Goal: Task Accomplishment & Management: Manage account settings

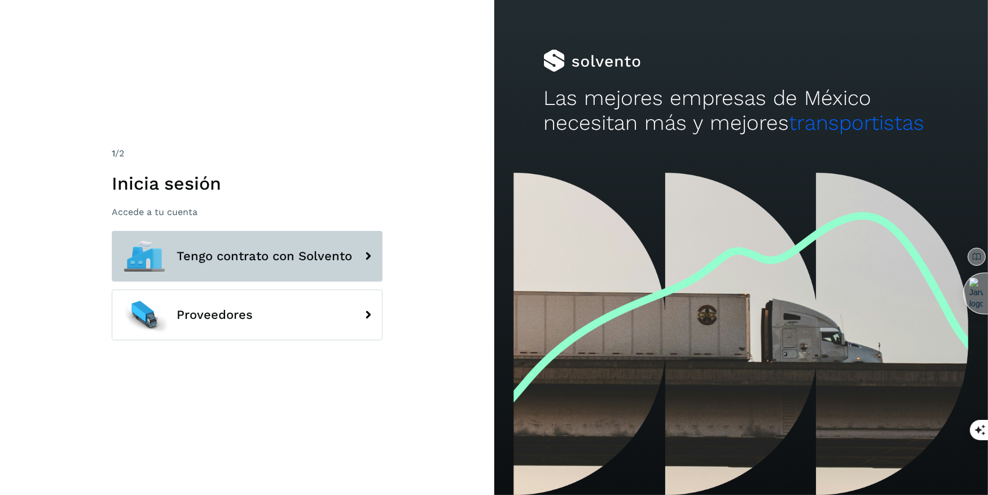
click at [286, 258] on span "Tengo contrato con Solvento" at bounding box center [265, 256] width 176 height 14
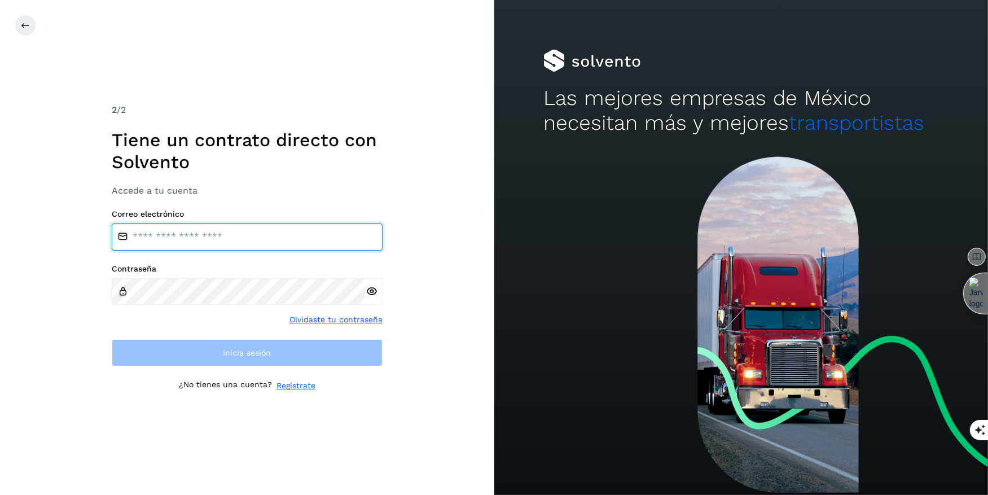
click at [170, 241] on input "email" at bounding box center [247, 237] width 271 height 27
type input "**********"
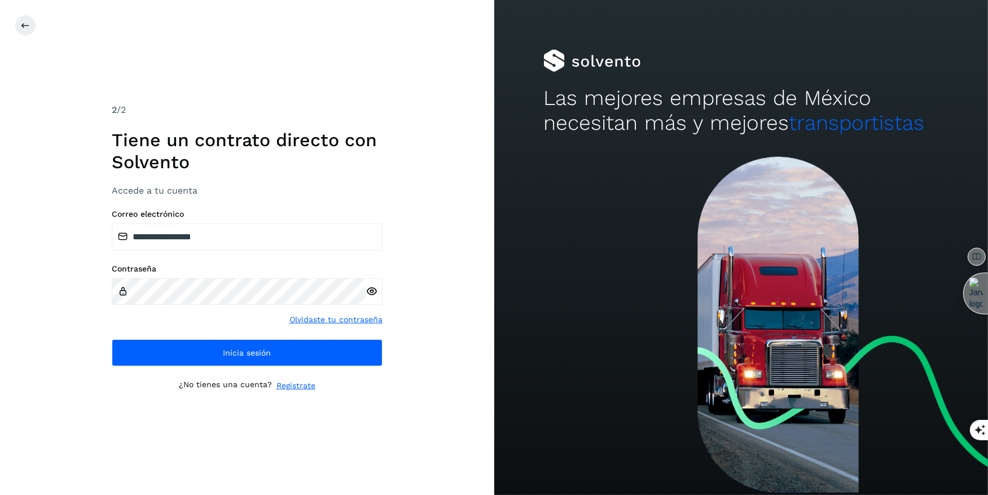
click at [212, 199] on div "**********" at bounding box center [247, 247] width 271 height 288
click at [366, 293] on icon at bounding box center [372, 292] width 12 height 12
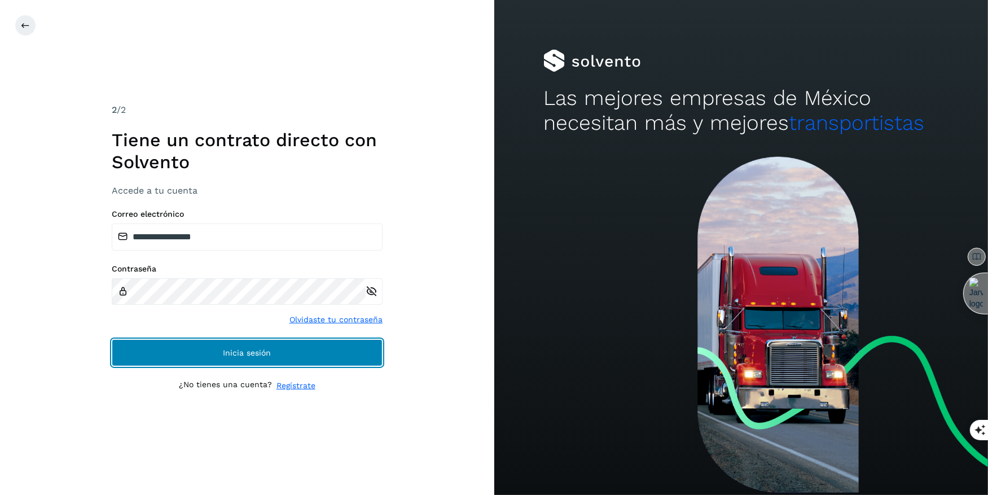
click at [173, 340] on button "Inicia sesión" at bounding box center [247, 352] width 271 height 27
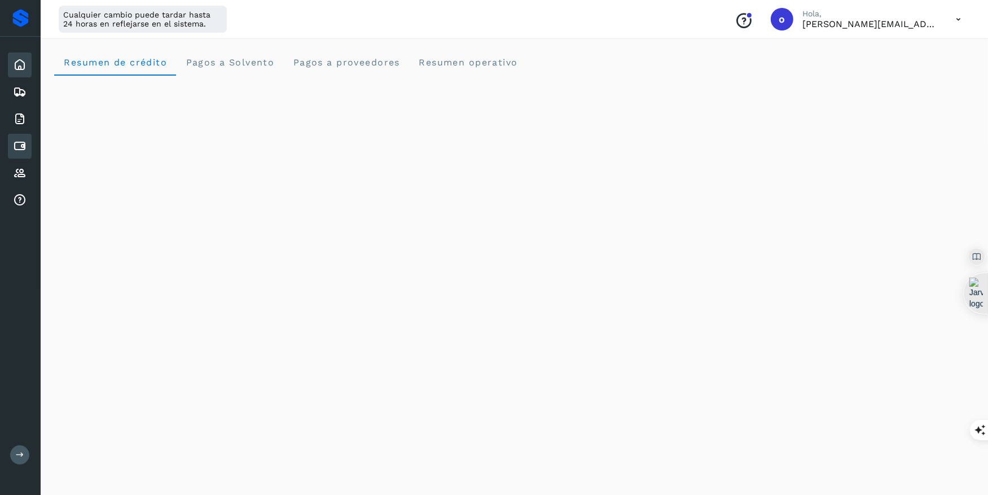
click at [14, 141] on icon at bounding box center [20, 146] width 14 height 14
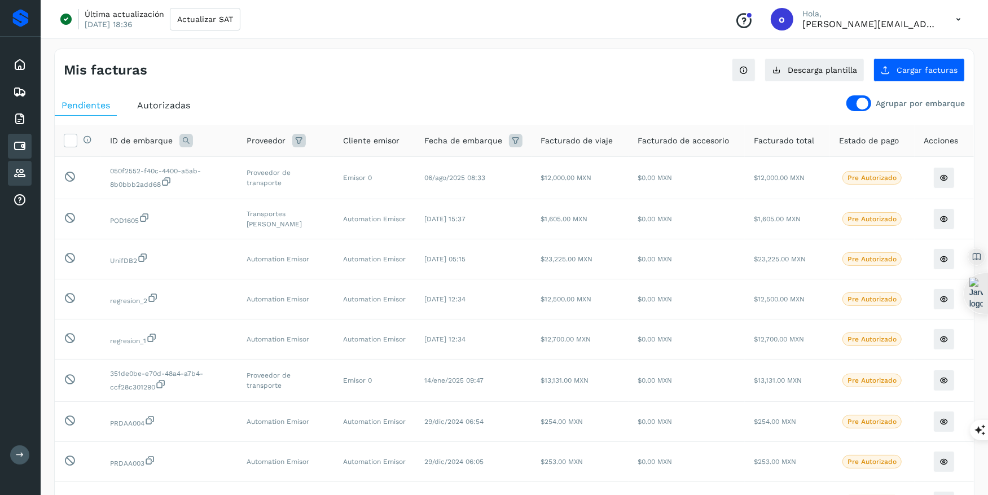
click at [11, 169] on div "Proveedores" at bounding box center [20, 173] width 24 height 25
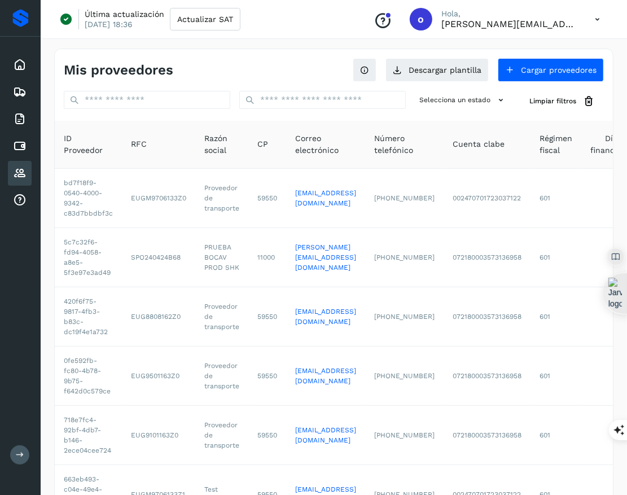
drag, startPoint x: 465, startPoint y: 218, endPoint x: 290, endPoint y: 1, distance: 279.0
click at [0, 0] on div "Inicio Embarques Facturas Cuentas por pagar Proveedores Analiticas de tarifas S…" at bounding box center [313, 407] width 627 height 814
click at [596, 19] on icon at bounding box center [597, 19] width 23 height 23
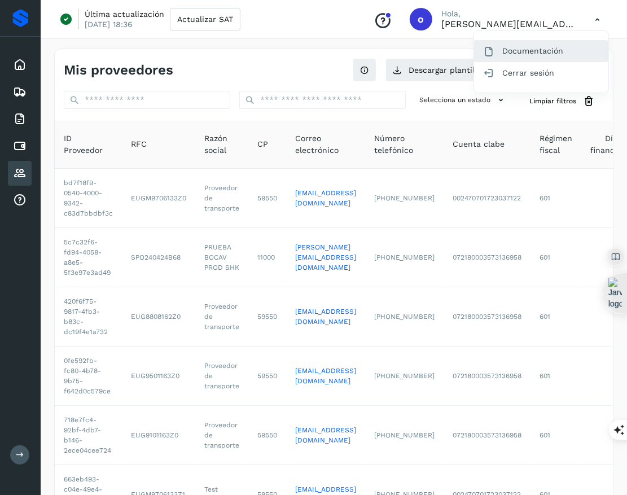
click at [532, 57] on div "Documentación" at bounding box center [541, 50] width 134 height 21
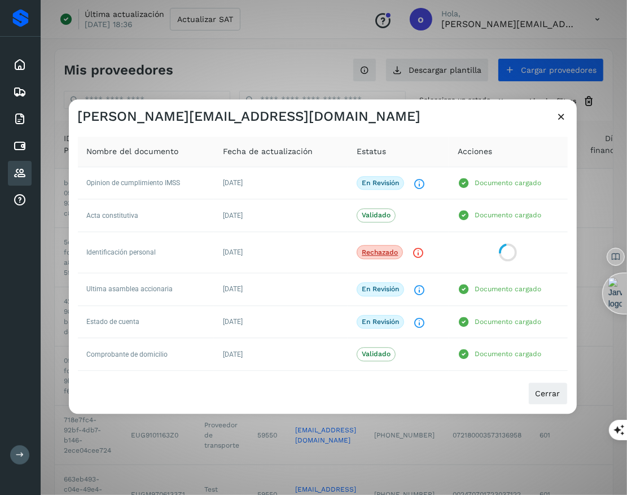
click at [564, 113] on icon at bounding box center [562, 117] width 12 height 12
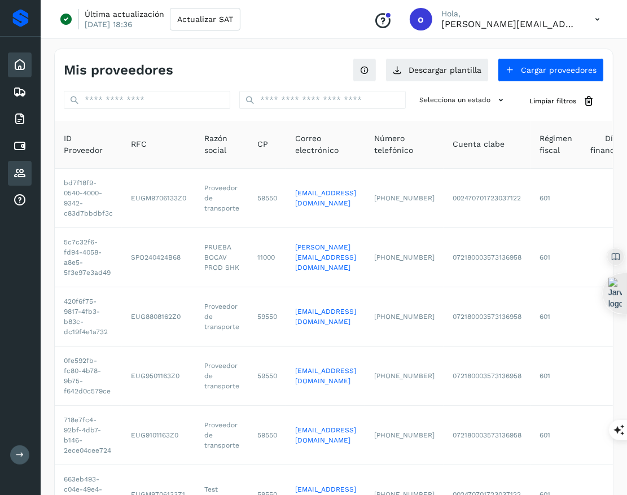
click at [17, 66] on icon at bounding box center [20, 65] width 14 height 14
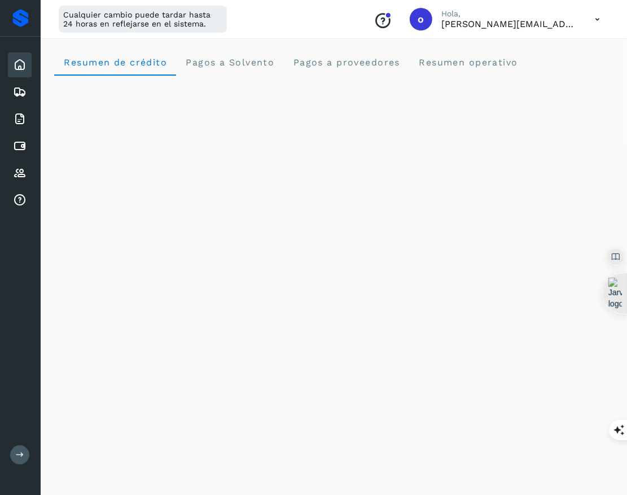
click at [592, 17] on icon at bounding box center [597, 19] width 23 height 23
click at [555, 75] on div "Cerrar sesión" at bounding box center [541, 72] width 134 height 21
